Goal: Navigation & Orientation: Find specific page/section

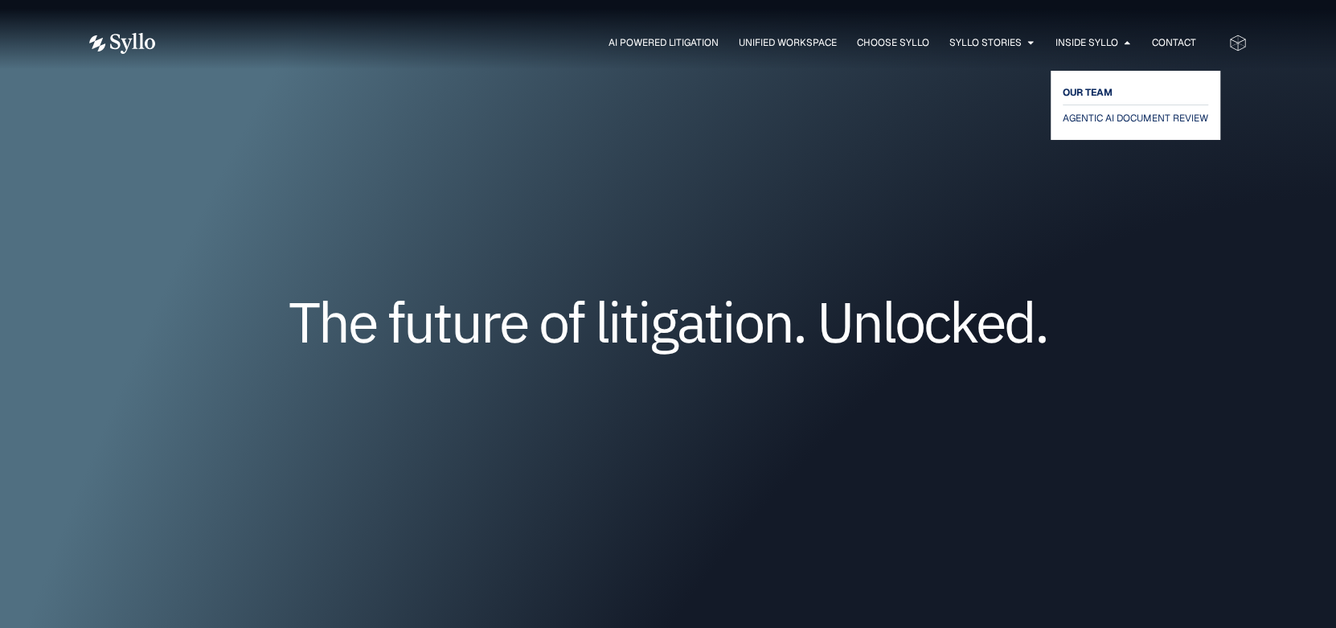
click at [1108, 91] on span "OUR TEAM" at bounding box center [1088, 92] width 50 height 19
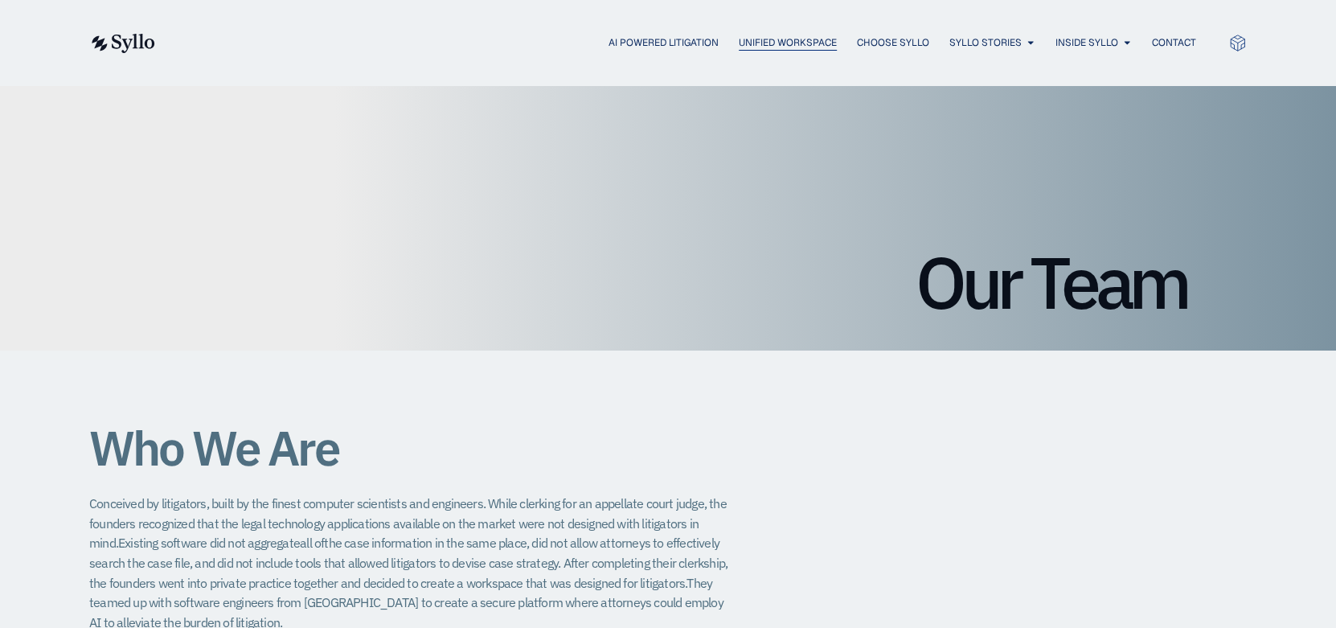
click at [766, 41] on span "Unified Workspace" at bounding box center [788, 42] width 98 height 14
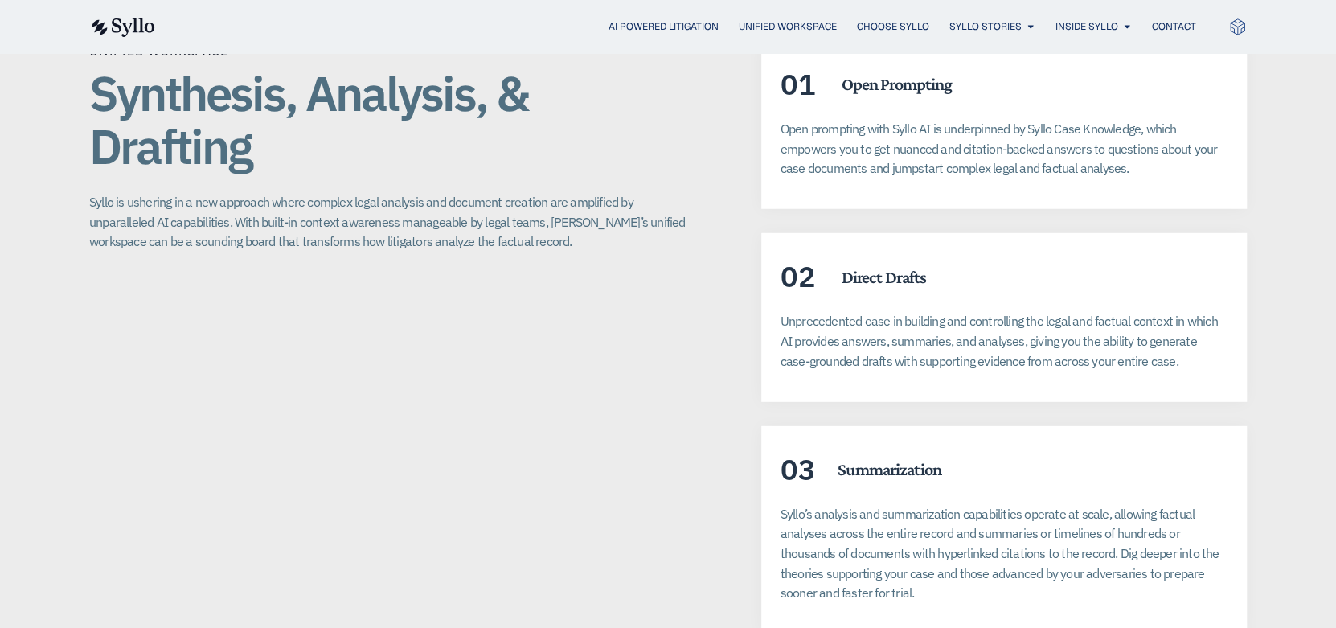
scroll to position [2893, 0]
